Goal: Navigation & Orientation: Find specific page/section

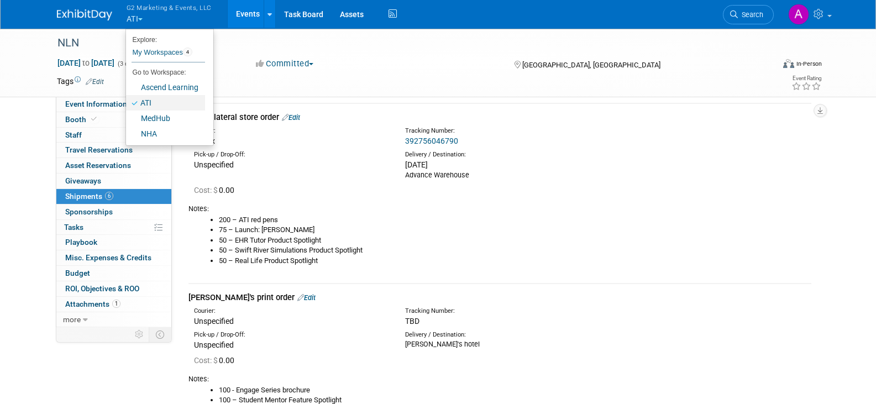
click at [153, 102] on link "ATI" at bounding box center [165, 102] width 79 height 15
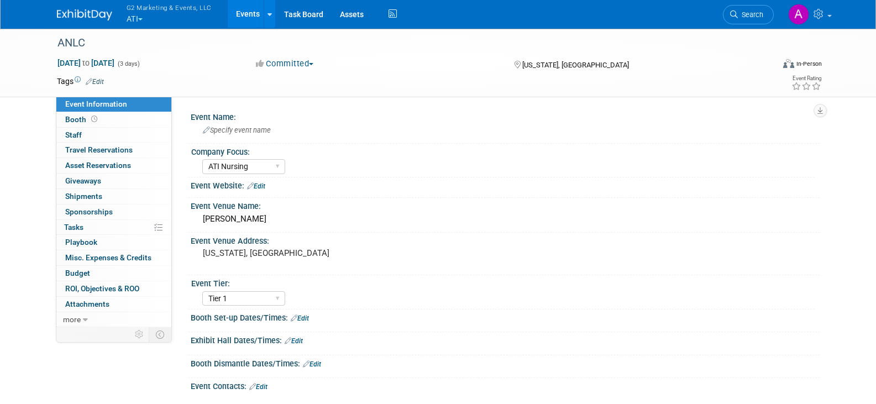
select select "ATI Nursing"
select select "Tier 1"
click at [80, 118] on span "Booth" at bounding box center [82, 119] width 34 height 9
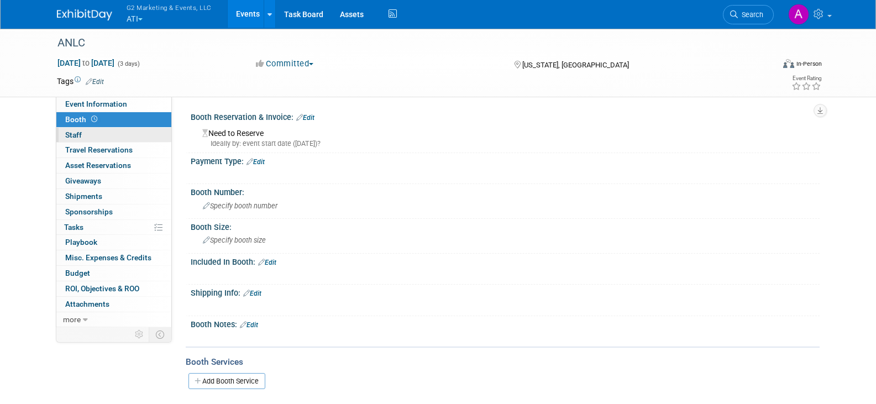
click at [80, 132] on span "Staff 0" at bounding box center [73, 134] width 17 height 9
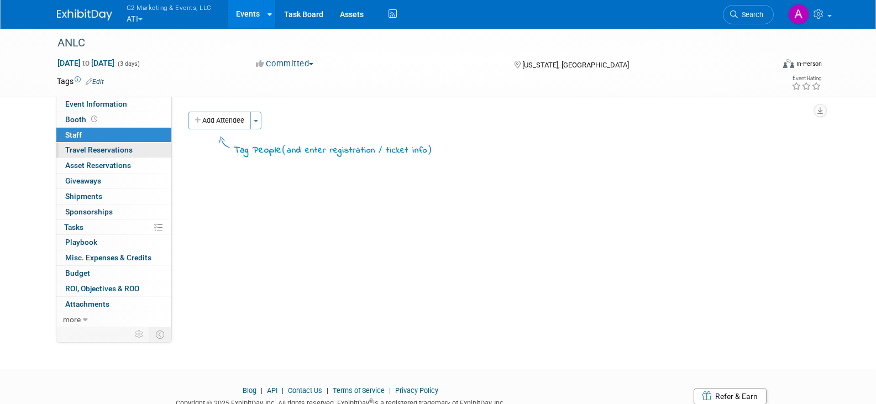
click at [83, 148] on span "Travel Reservations 0" at bounding box center [98, 149] width 67 height 9
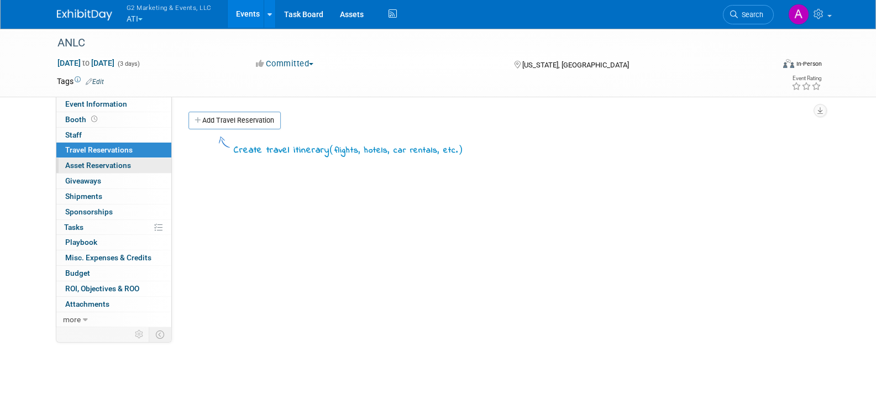
click at [90, 163] on span "Asset Reservations 0" at bounding box center [98, 165] width 66 height 9
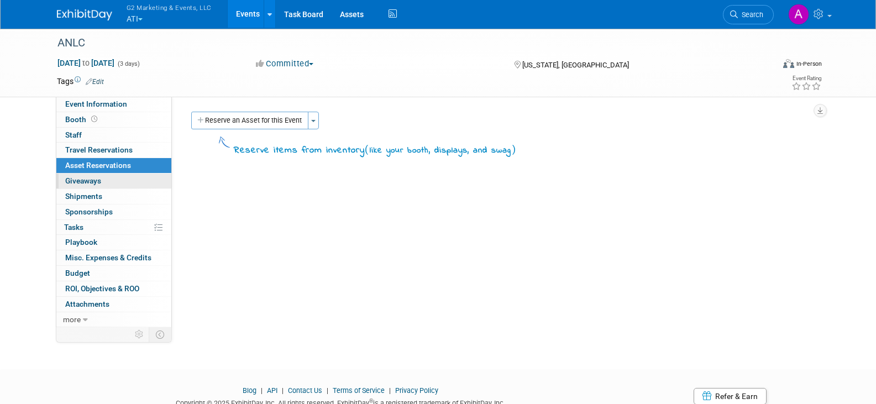
click at [95, 185] on span "Giveaways 0" at bounding box center [83, 180] width 36 height 9
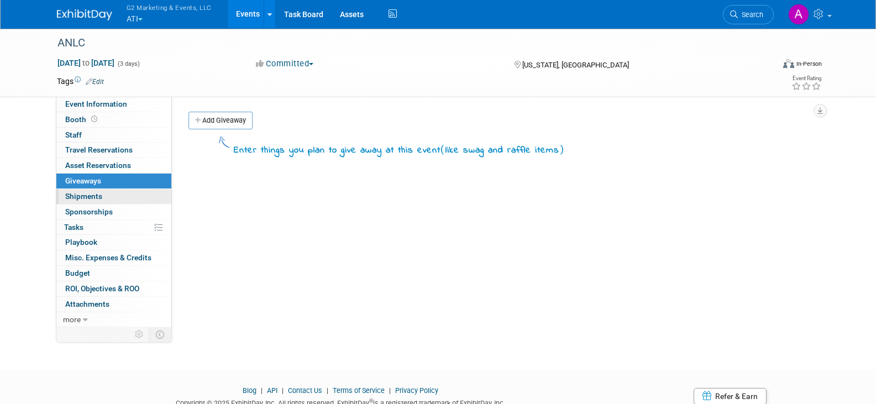
click at [96, 201] on link "0 Shipments 0" at bounding box center [113, 196] width 115 height 15
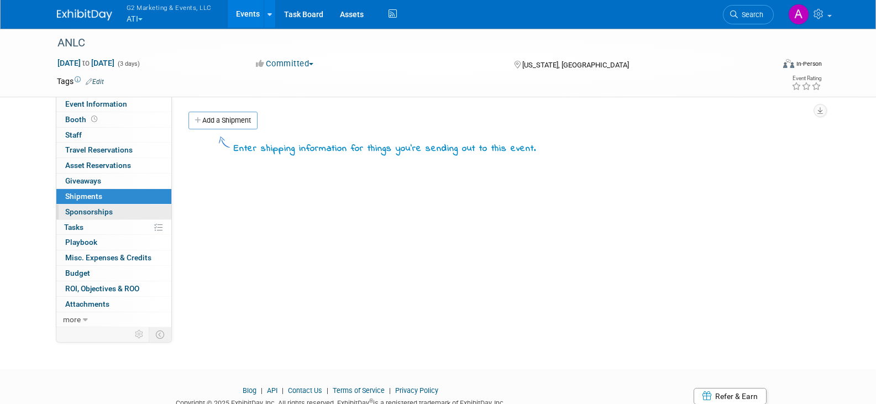
click at [98, 211] on span "Sponsorships 0" at bounding box center [89, 211] width 48 height 9
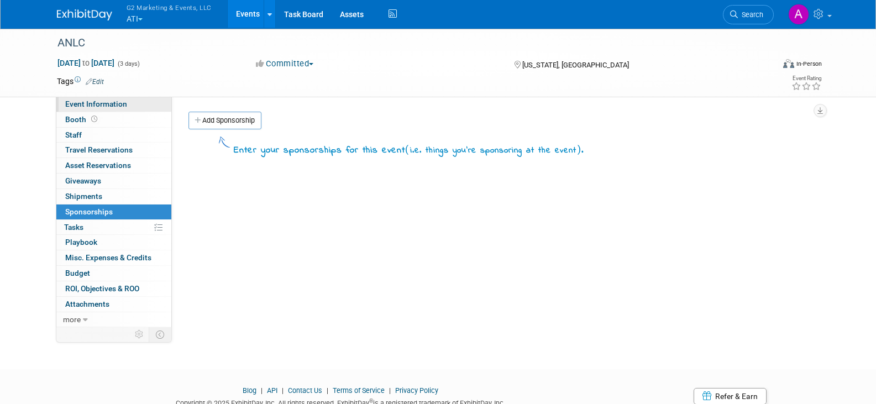
click at [89, 107] on span "Event Information" at bounding box center [96, 103] width 62 height 9
select select "ATI Nursing"
select select "Tier 1"
